Goal: Information Seeking & Learning: Learn about a topic

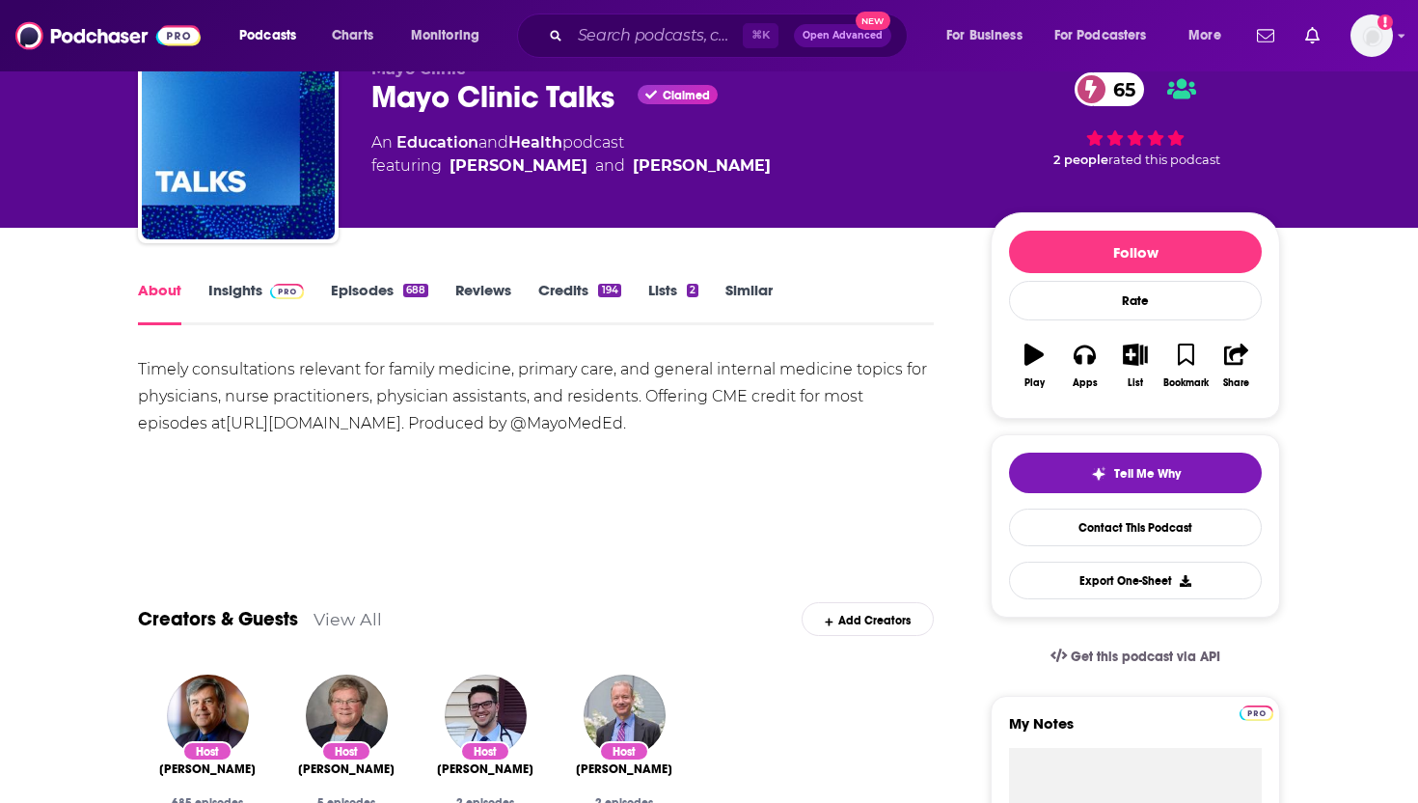
scroll to position [90, 0]
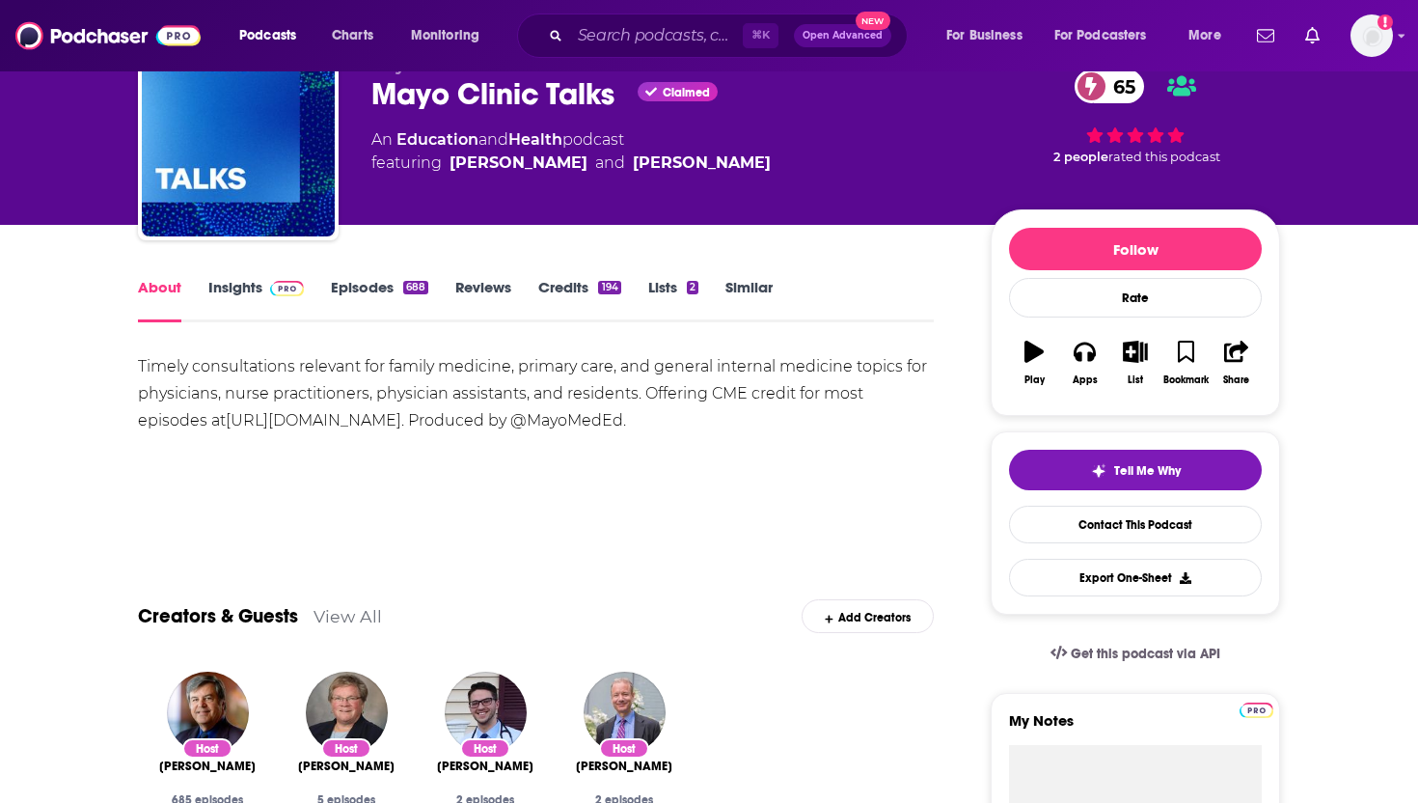
click at [384, 290] on link "Episodes 688" at bounding box center [379, 300] width 97 height 44
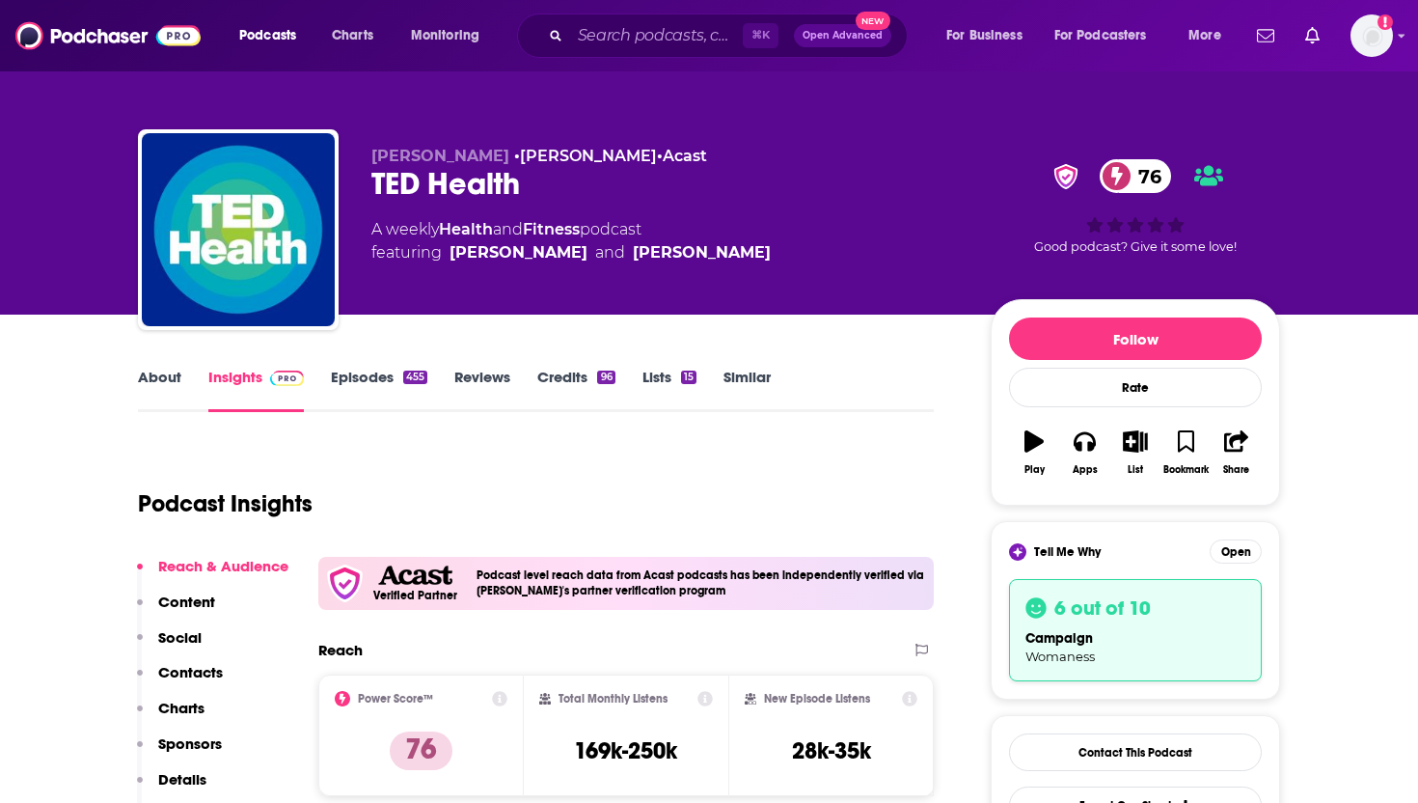
click at [371, 373] on link "Episodes 455" at bounding box center [379, 390] width 96 height 44
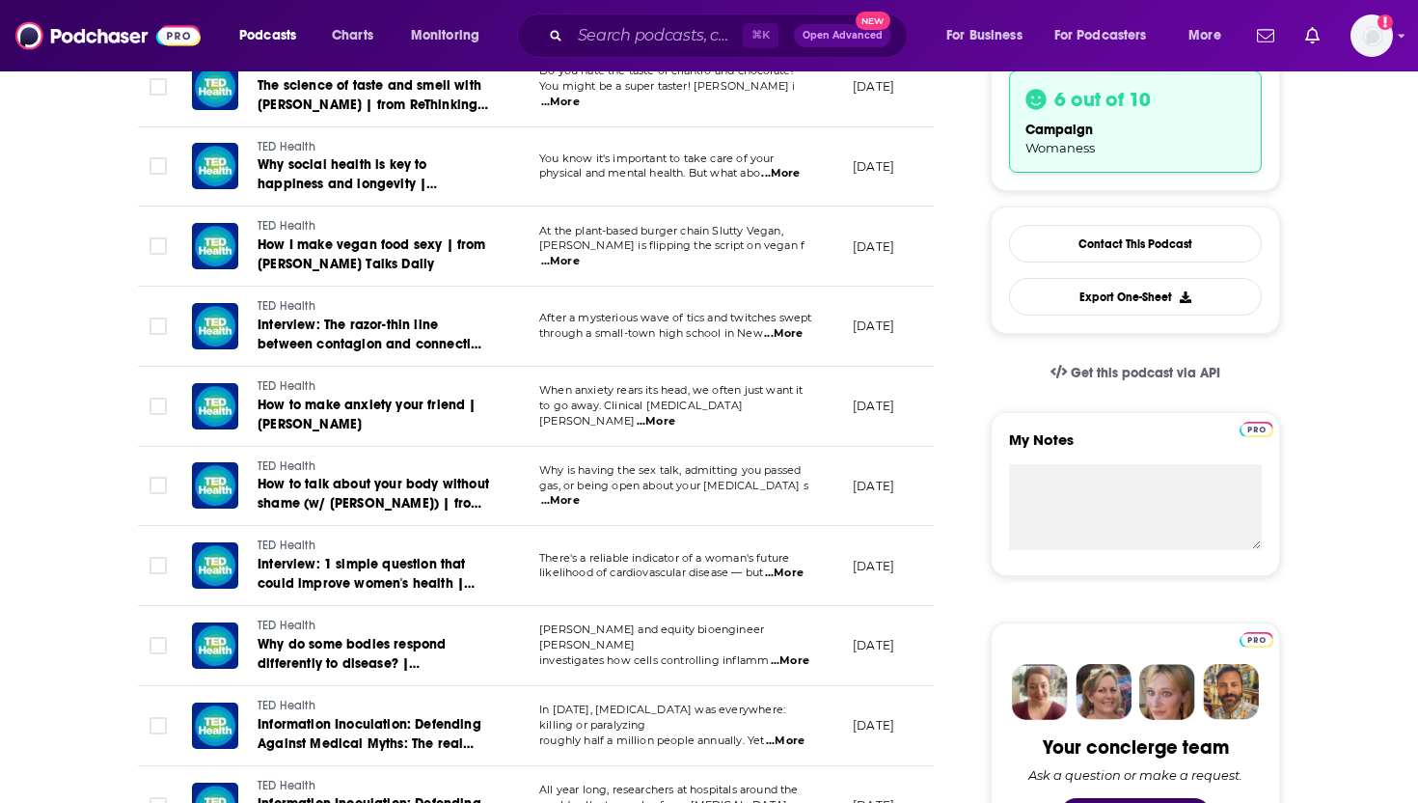
scroll to position [499, 0]
